Goal: Task Accomplishment & Management: Manage account settings

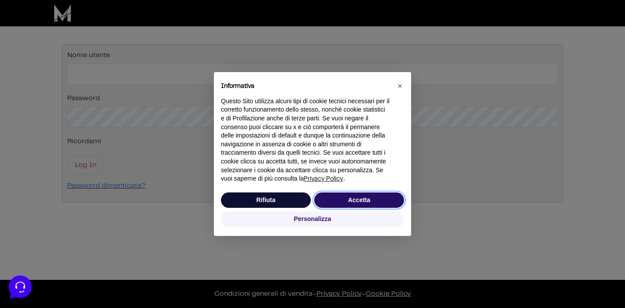
click at [332, 197] on button "Accetta" at bounding box center [359, 201] width 90 height 16
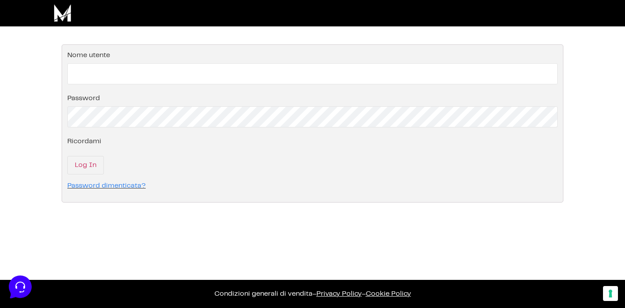
click at [297, 86] on fieldset "Effettua il login nel tuo account Nome utente Password Ricordami Log In Passwor…" at bounding box center [312, 123] width 501 height 158
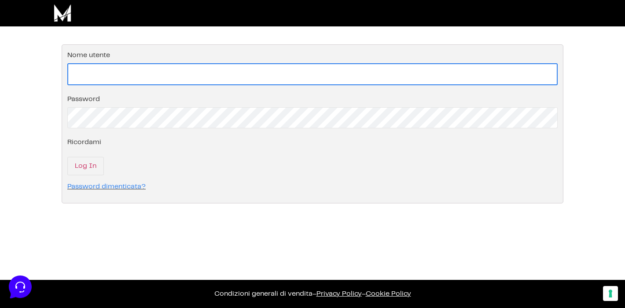
type input "rotolandoperilmondo@outlook.com"
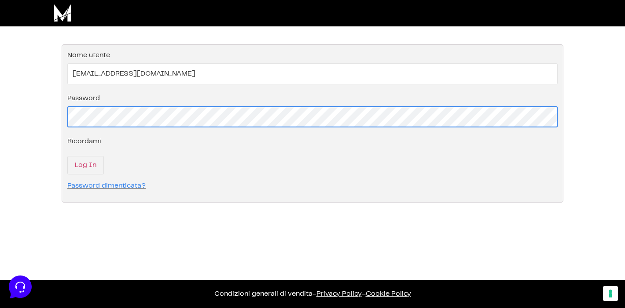
click at [85, 166] on input "Log In" at bounding box center [85, 165] width 37 height 18
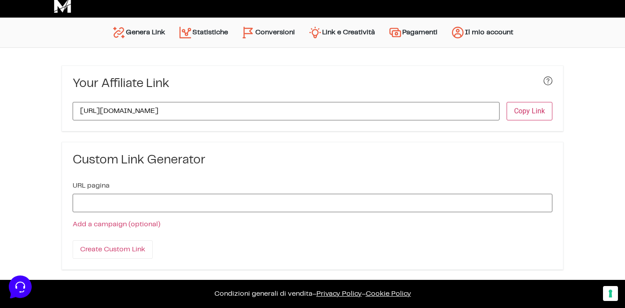
scroll to position [10, 0]
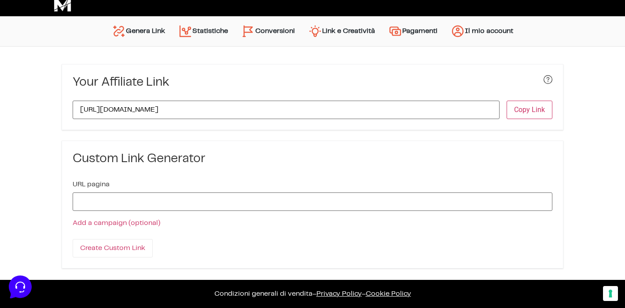
click at [208, 30] on link "Statistiche" at bounding box center [203, 31] width 63 height 21
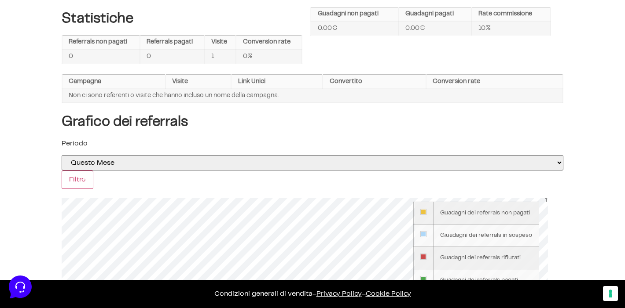
scroll to position [70, 0]
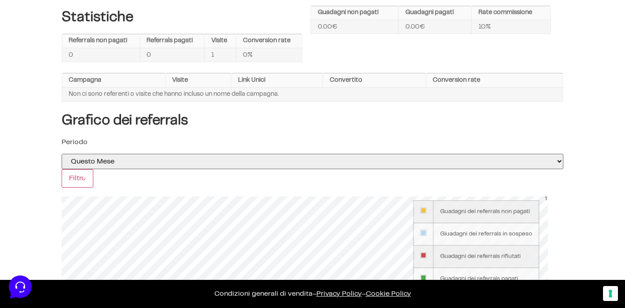
click at [213, 150] on div "Periodo [DATE] [DATE] Questa Settimana La scorsa settimana selected='selected' …" at bounding box center [312, 162] width 501 height 51
select select "this_year"
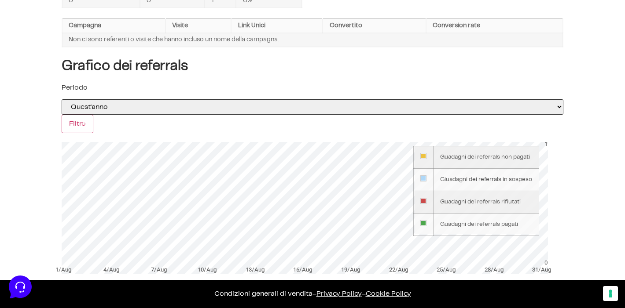
scroll to position [124, 0]
click at [84, 115] on input "Filtro" at bounding box center [78, 124] width 32 height 18
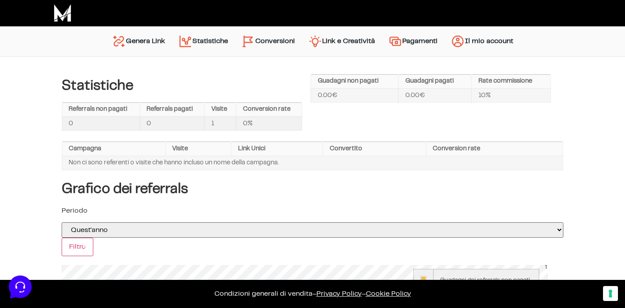
scroll to position [23, 0]
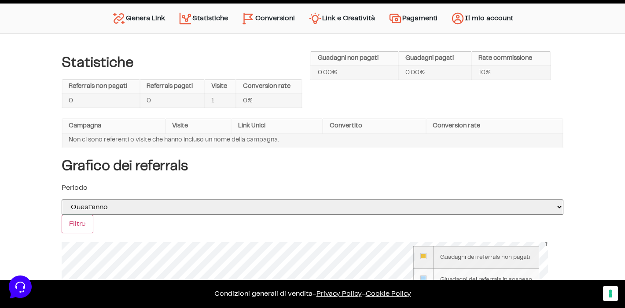
click at [278, 14] on link "Conversioni" at bounding box center [267, 18] width 67 height 21
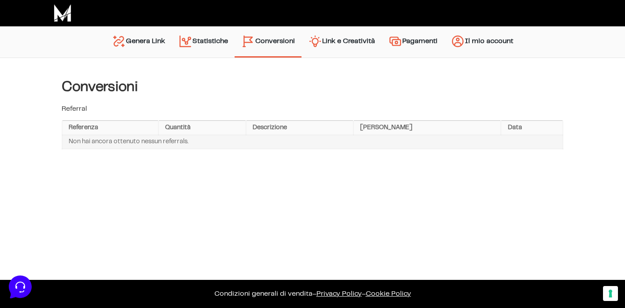
click at [360, 50] on link "Link e Creatività" at bounding box center [341, 42] width 80 height 22
click at [358, 45] on link "Link e Creatività" at bounding box center [341, 42] width 80 height 22
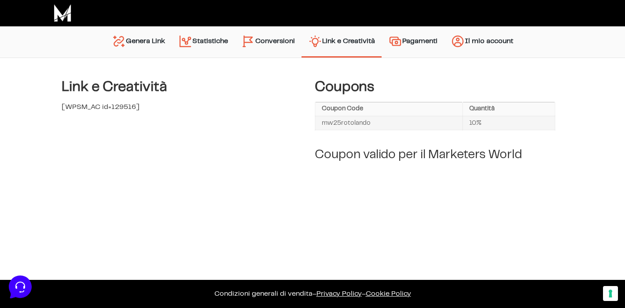
click at [554, 0] on div at bounding box center [312, 13] width 625 height 26
